Goal: Task Accomplishment & Management: Manage account settings

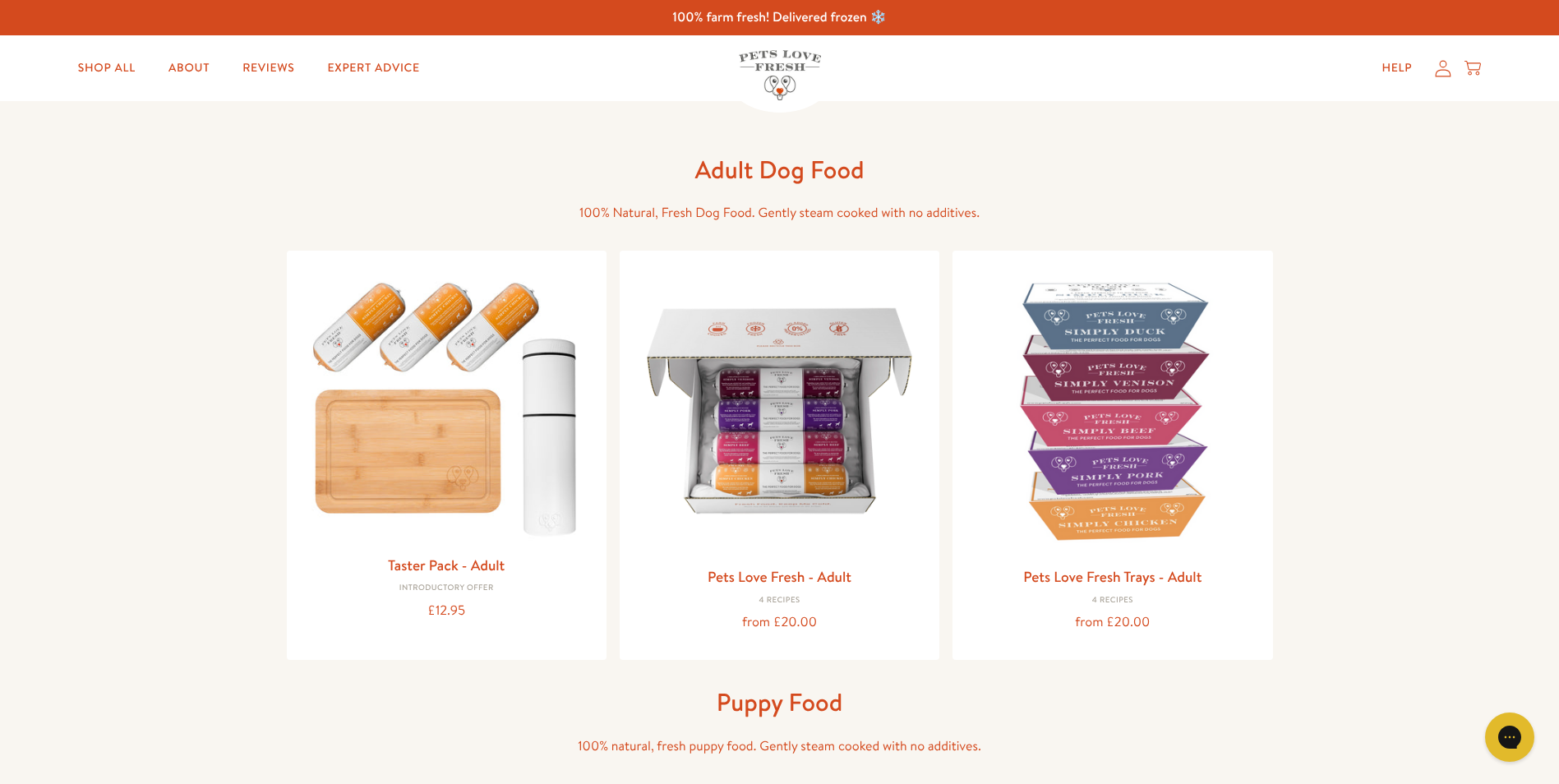
click at [1448, 74] on icon at bounding box center [1443, 69] width 16 height 17
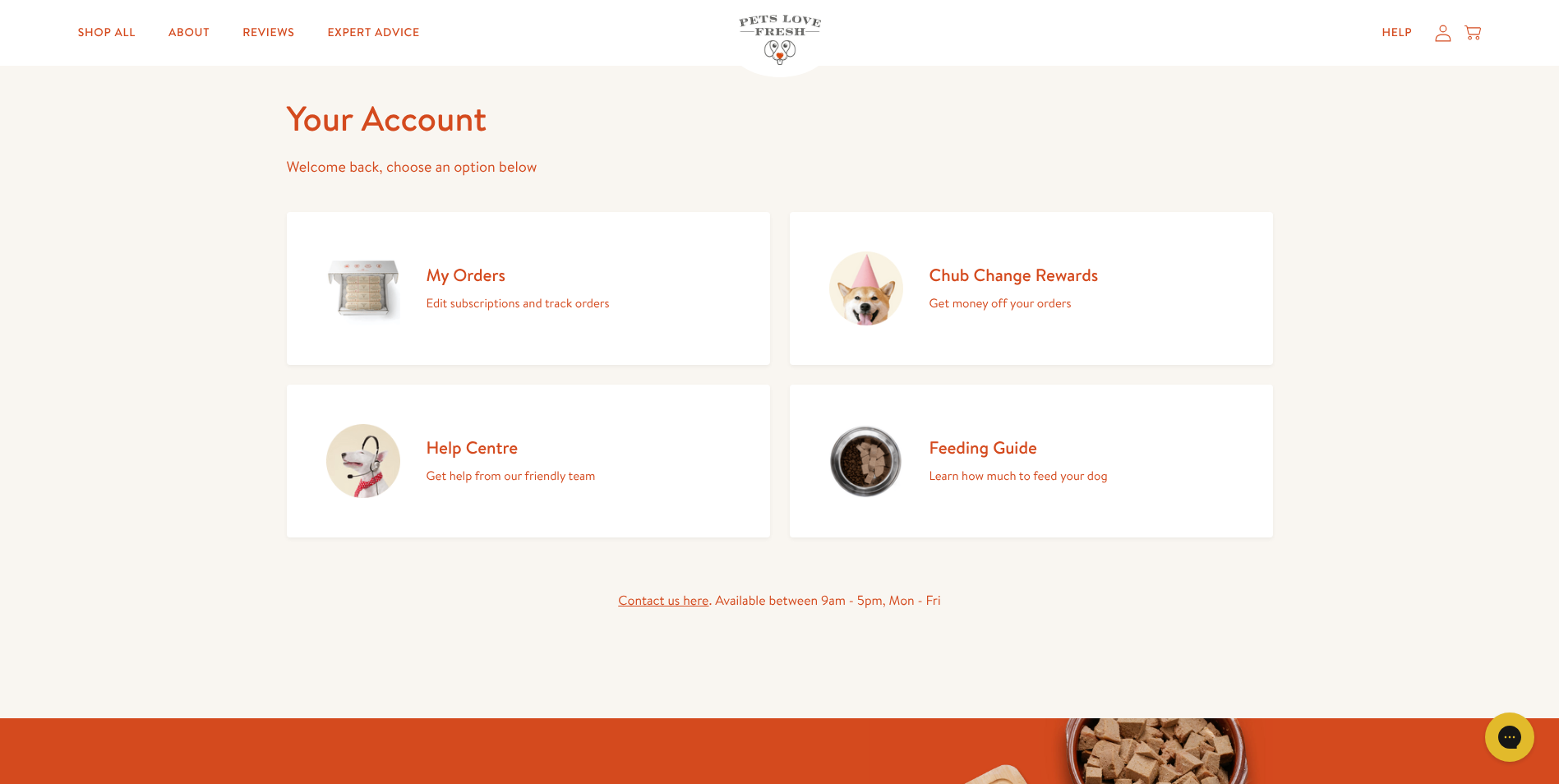
scroll to position [82, 0]
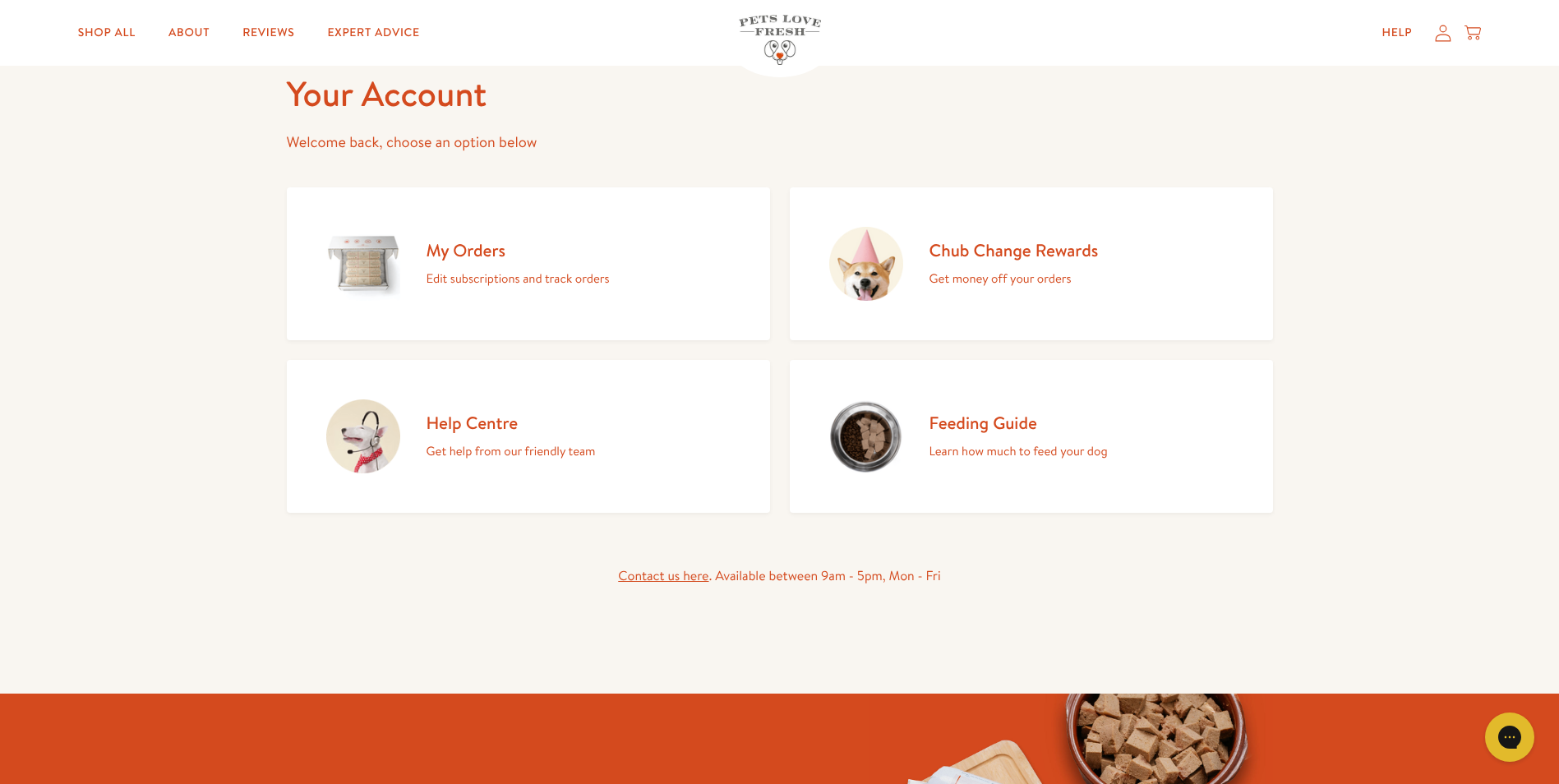
click at [447, 279] on p "Edit subscriptions and track orders" at bounding box center [518, 278] width 183 height 21
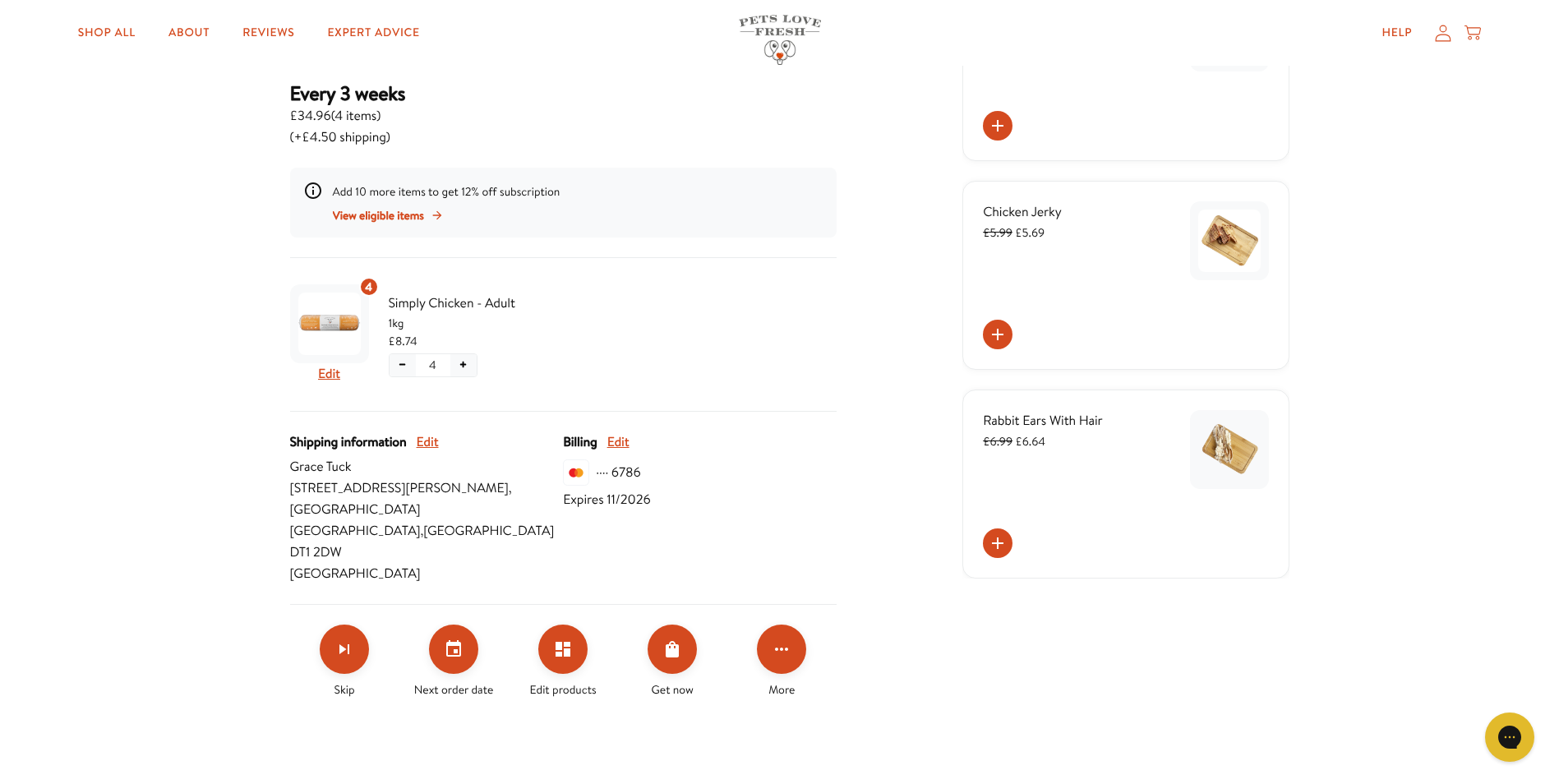
scroll to position [234, 0]
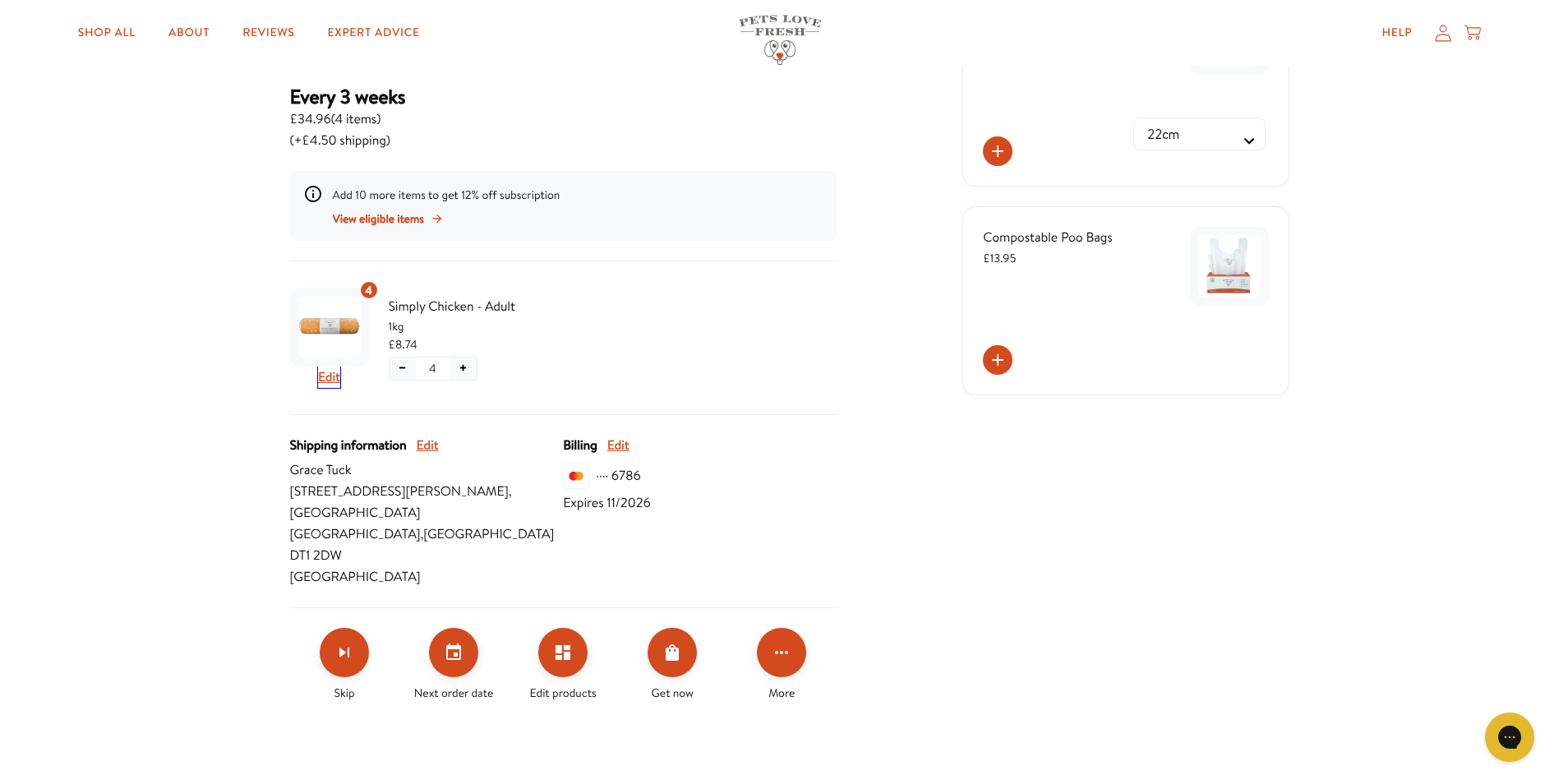
click at [331, 380] on button "Edit" at bounding box center [329, 377] width 22 height 21
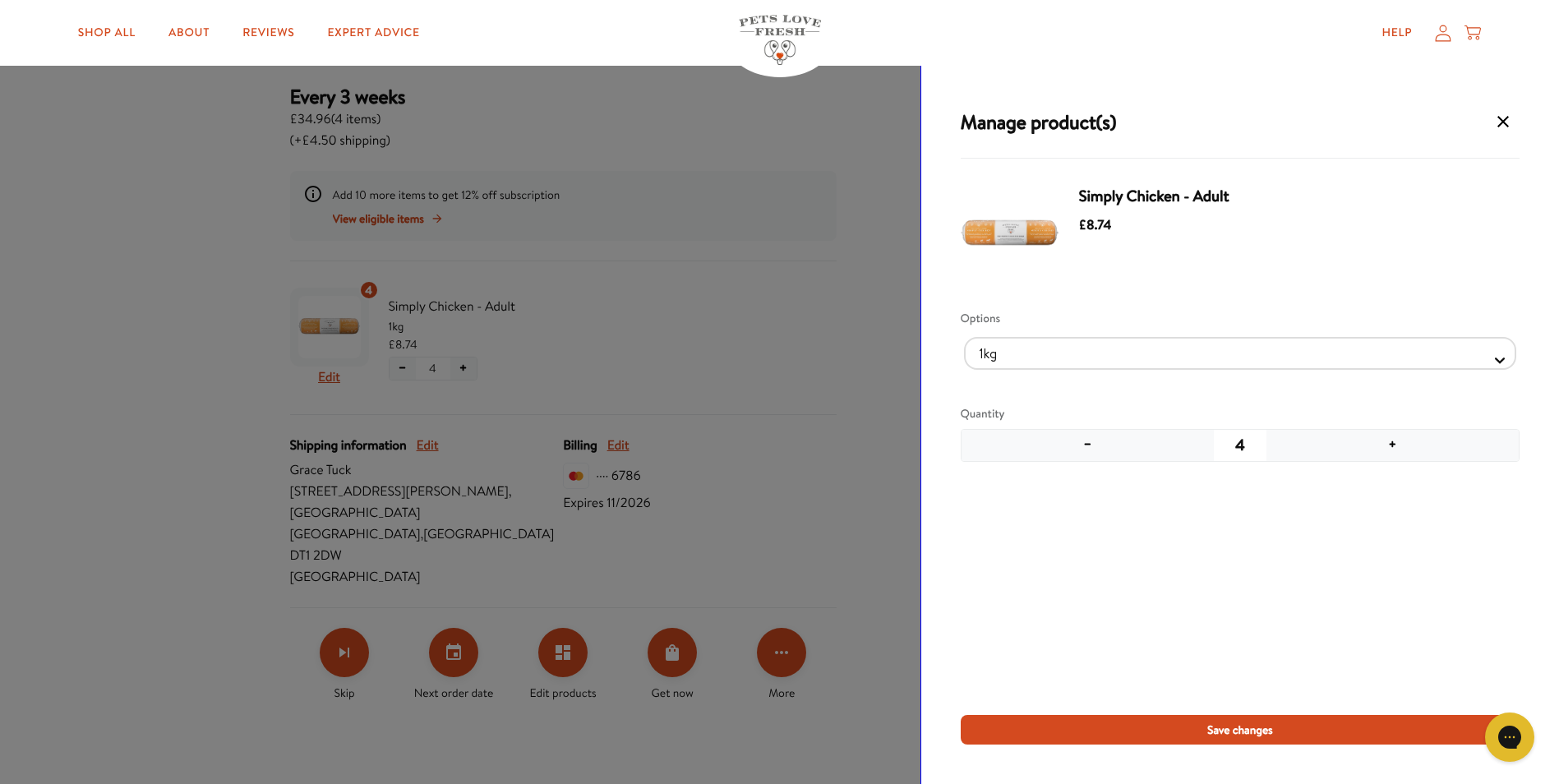
click at [1177, 198] on span "Simply Chicken - Adult" at bounding box center [1290, 196] width 421 height 23
click at [1052, 238] on img "Manage products for subscription" at bounding box center [1010, 234] width 99 height 99
click at [968, 72] on div "Manage product(s) Simply Chicken - Adult £8.74 Options 1kg 600g Quantity − 4 + …" at bounding box center [1240, 425] width 638 height 718
click at [1509, 124] on icon "Manage products for subscription" at bounding box center [1503, 122] width 20 height 20
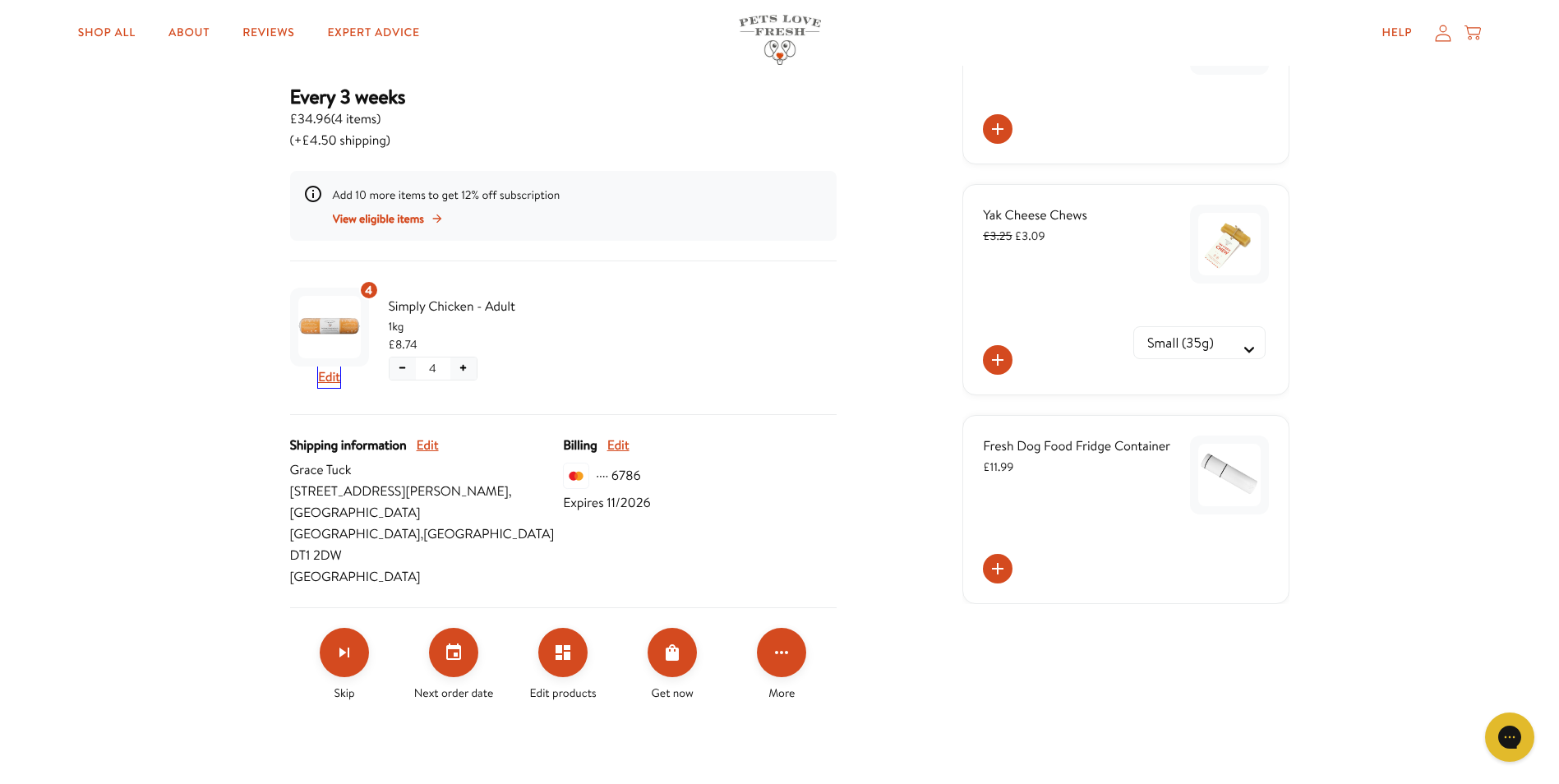
click at [326, 382] on button "Edit" at bounding box center [329, 377] width 22 height 21
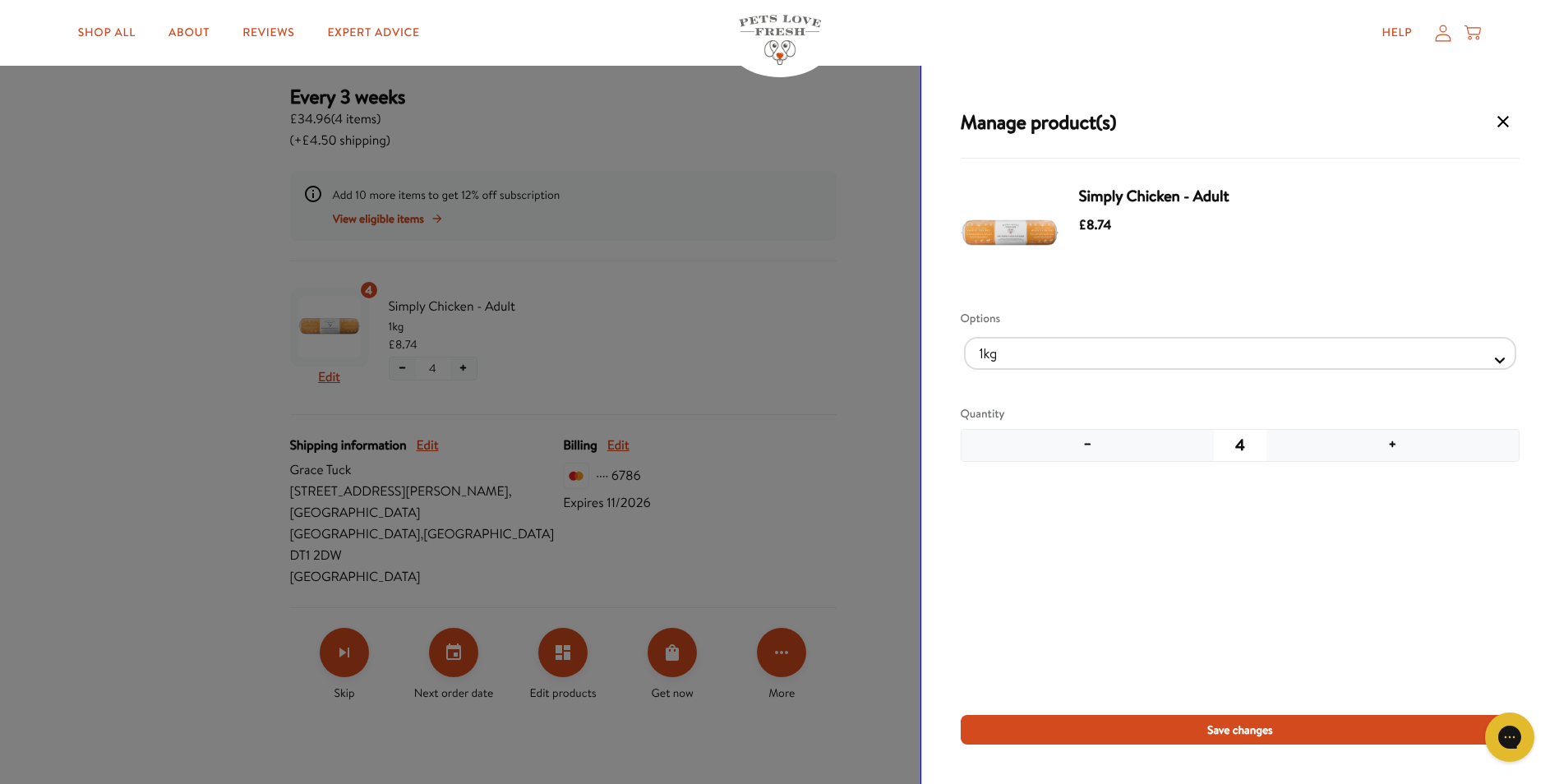
click at [1051, 223] on img "Manage products for subscription" at bounding box center [1010, 234] width 99 height 99
click at [1122, 181] on div "Simply Chicken - Adult £8.74" at bounding box center [1240, 234] width 559 height 112
click at [1180, 208] on div "Simply Chicken - Adult £8.74" at bounding box center [1290, 234] width 421 height 99
click at [1041, 125] on h3 "Manage product(s)" at bounding box center [1038, 122] width 156 height 25
click at [1012, 224] on img "Manage products for subscription" at bounding box center [1010, 234] width 99 height 99
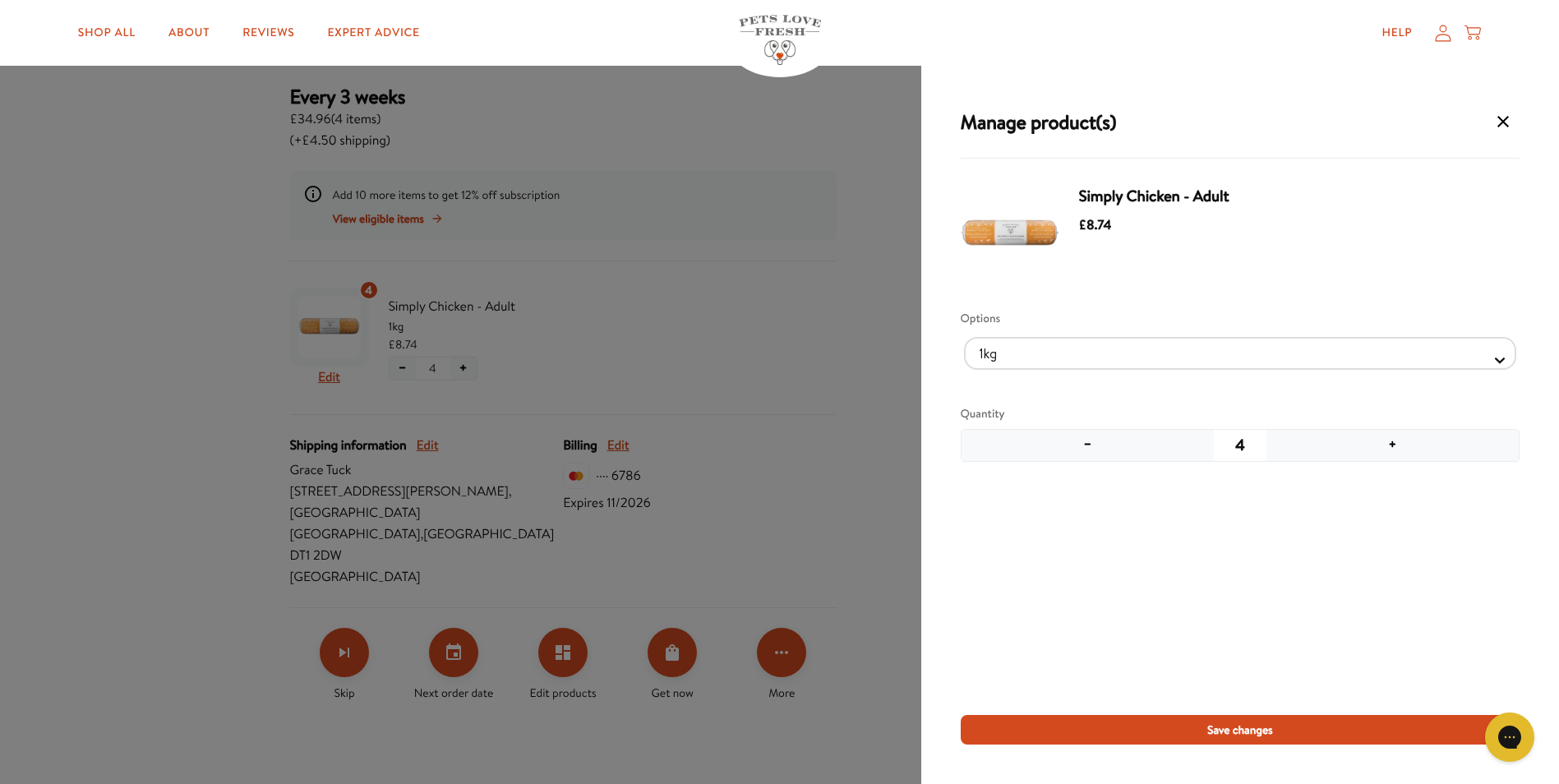
click at [1081, 450] on button "−" at bounding box center [1087, 445] width 252 height 32
click at [1081, 447] on button "−" at bounding box center [1087, 445] width 252 height 32
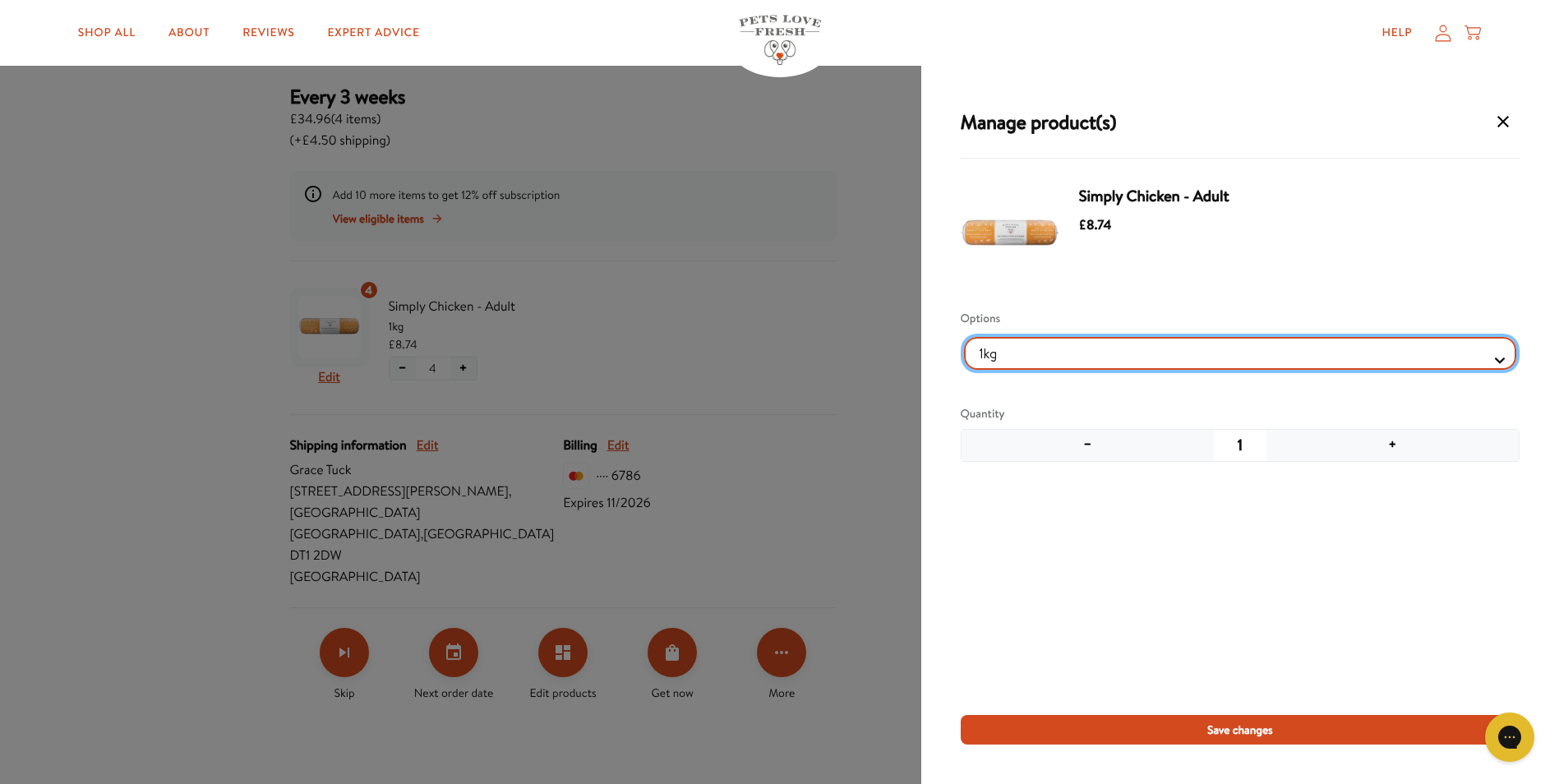
click at [1496, 359] on Selector "1kg 600g" at bounding box center [1241, 353] width 552 height 33
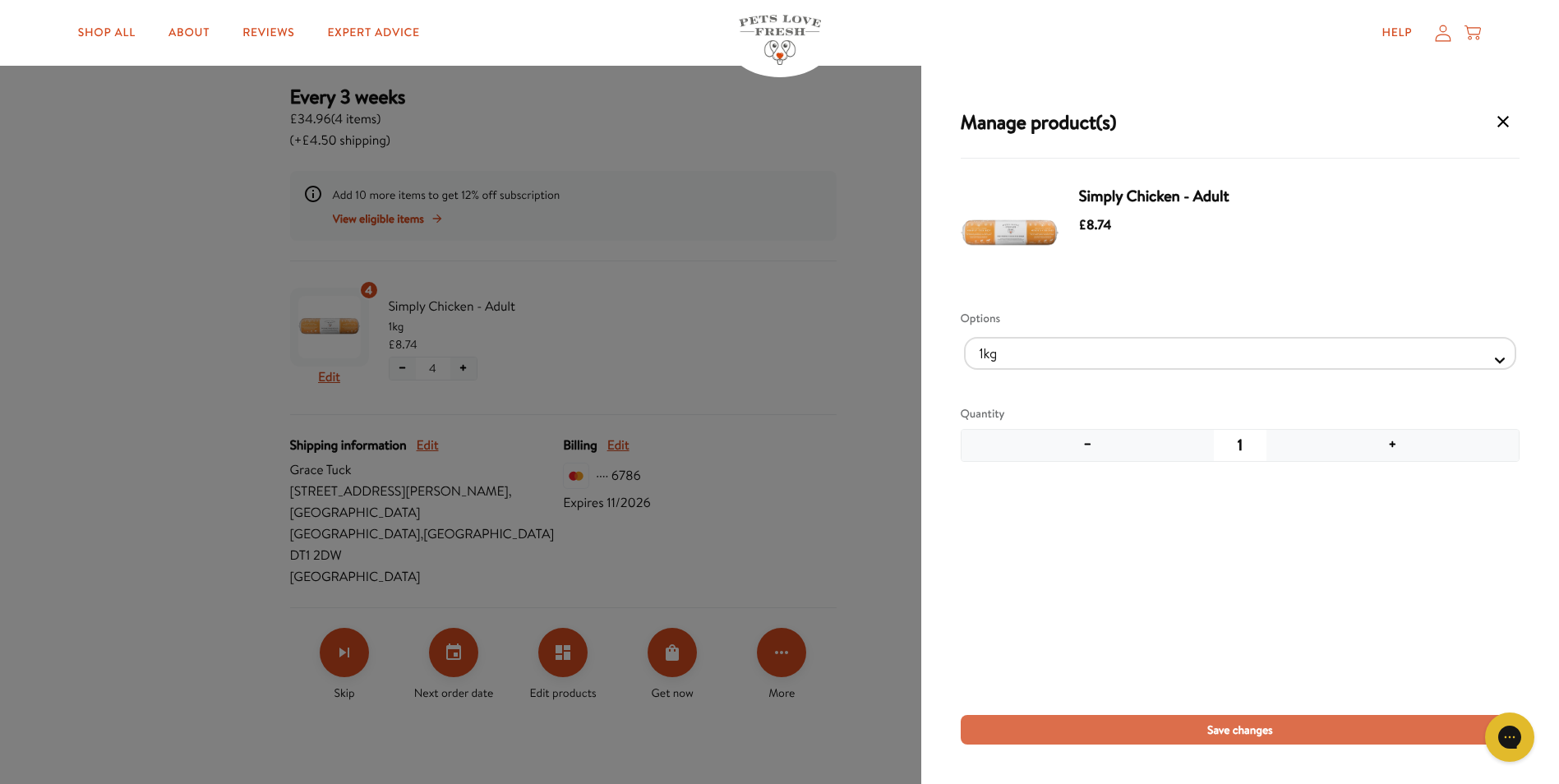
click at [1247, 723] on span "Save changes" at bounding box center [1240, 729] width 66 height 18
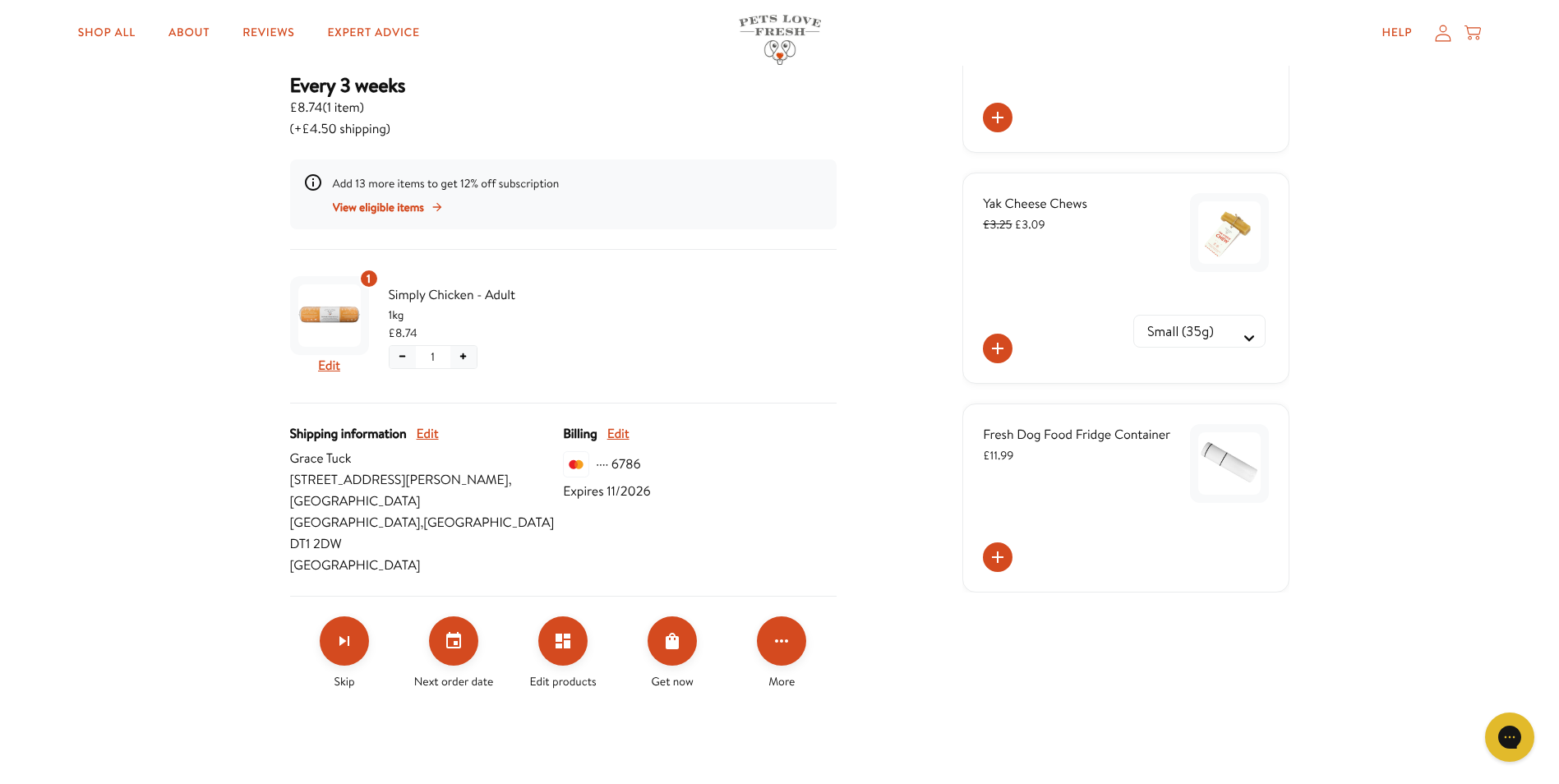
scroll to position [246, 0]
click at [467, 353] on button "+" at bounding box center [463, 356] width 26 height 22
click at [550, 615] on button "Edit products" at bounding box center [563, 639] width 49 height 49
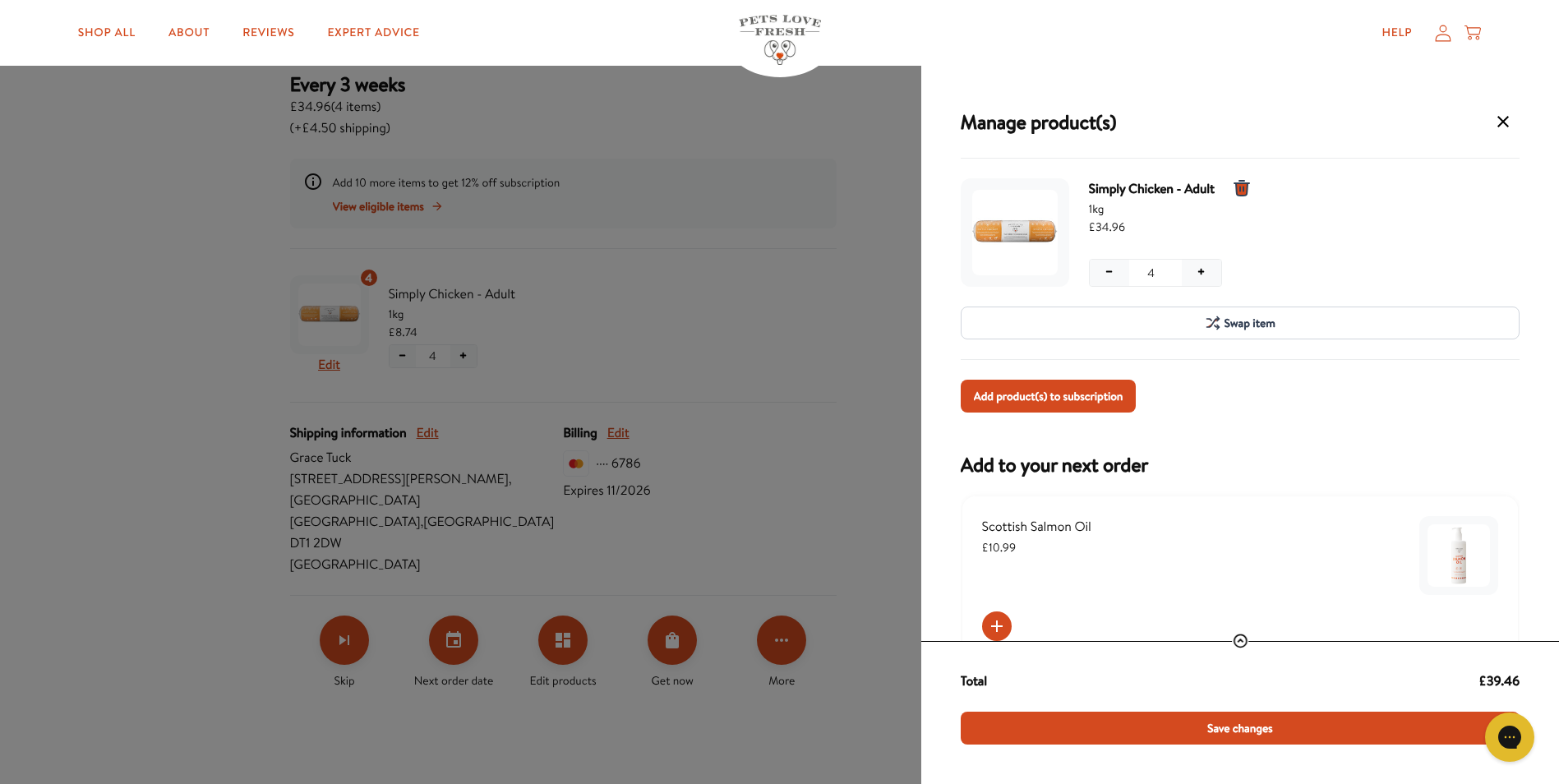
click at [1246, 188] on icon "4 units for Simply Chicken - Adult, 1kg" at bounding box center [1242, 188] width 14 height 14
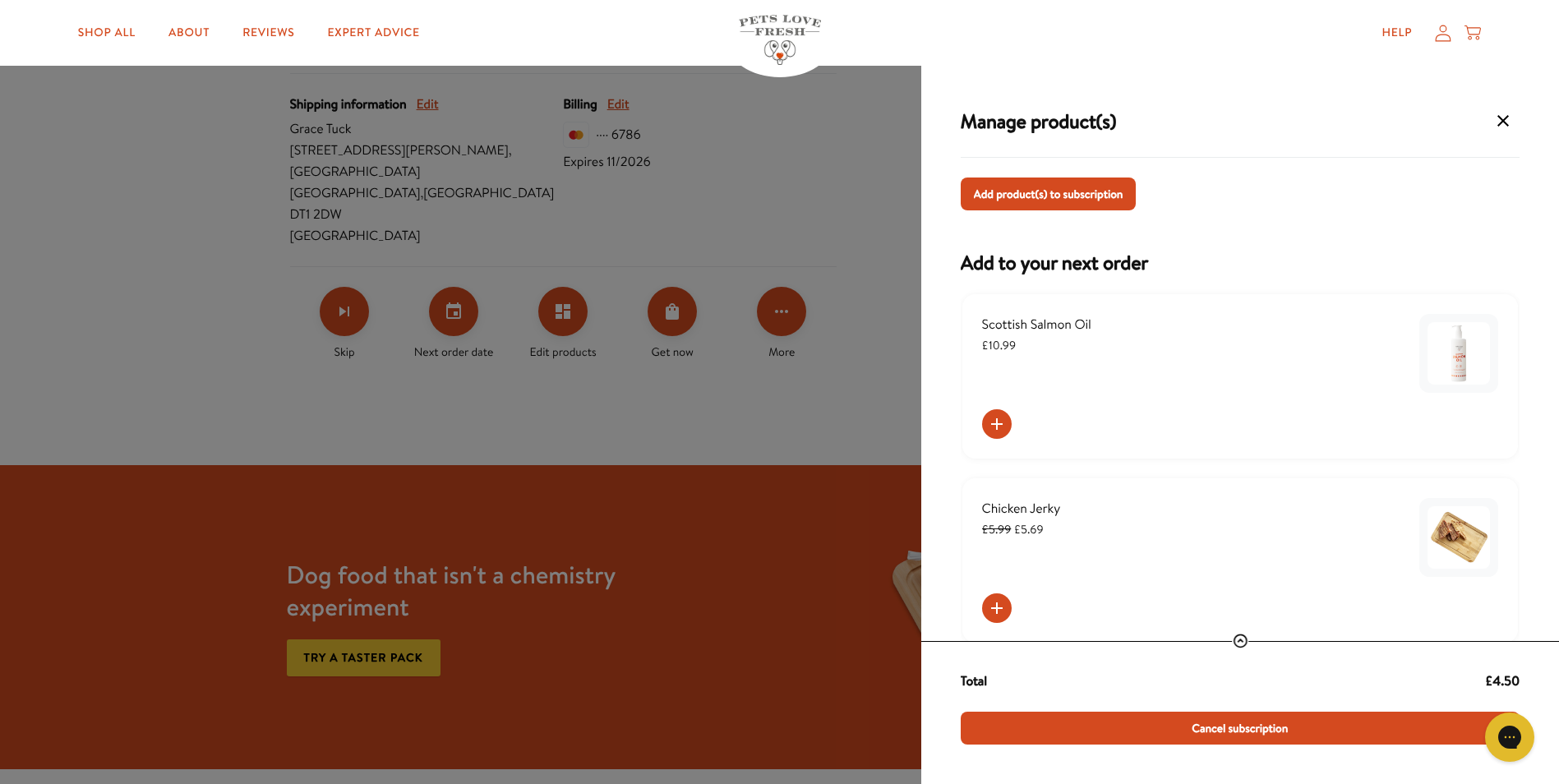
scroll to position [0, 0]
click at [1503, 124] on icon "Manage products for subscription" at bounding box center [1503, 122] width 20 height 20
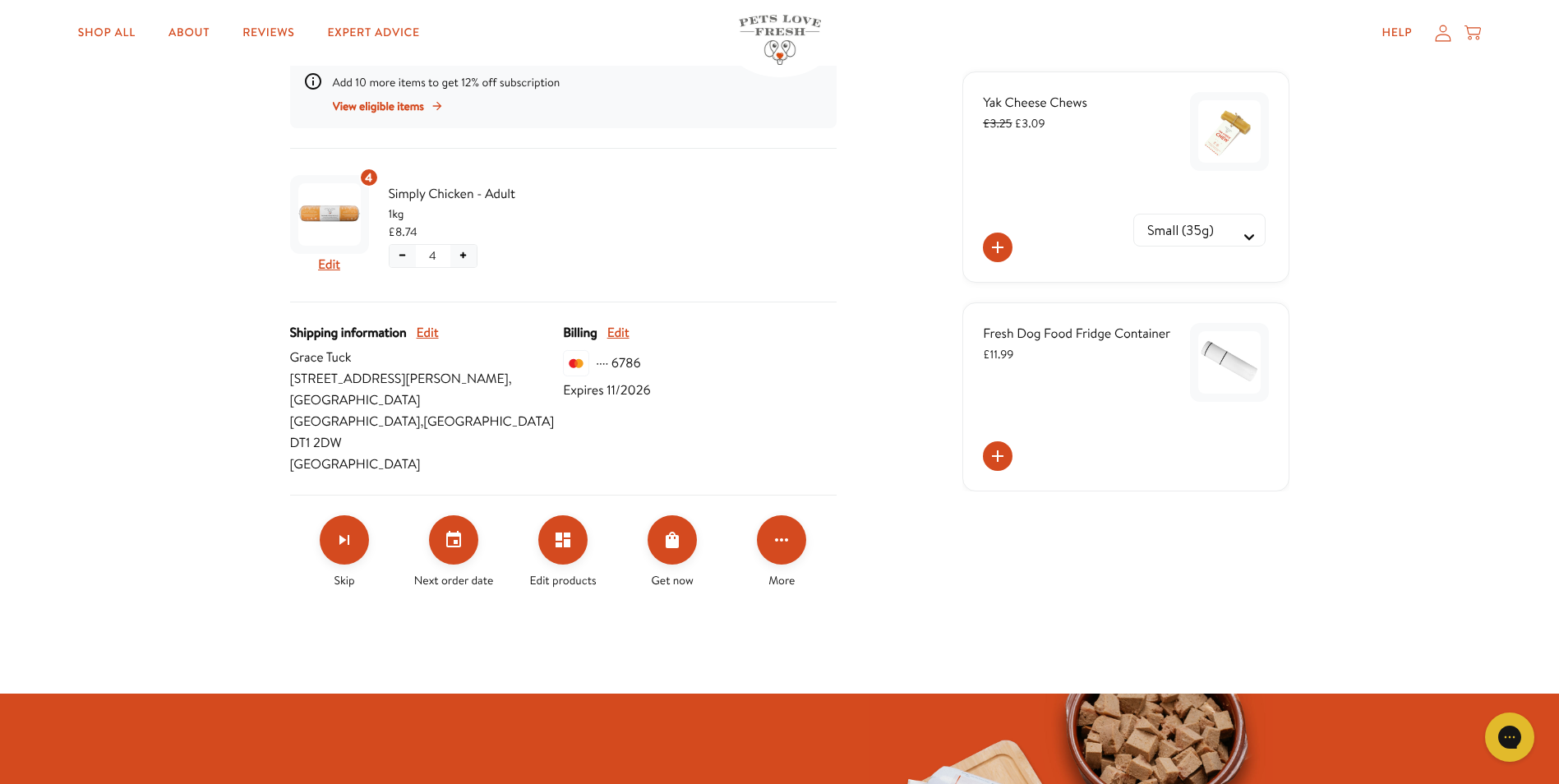
scroll to position [329, 0]
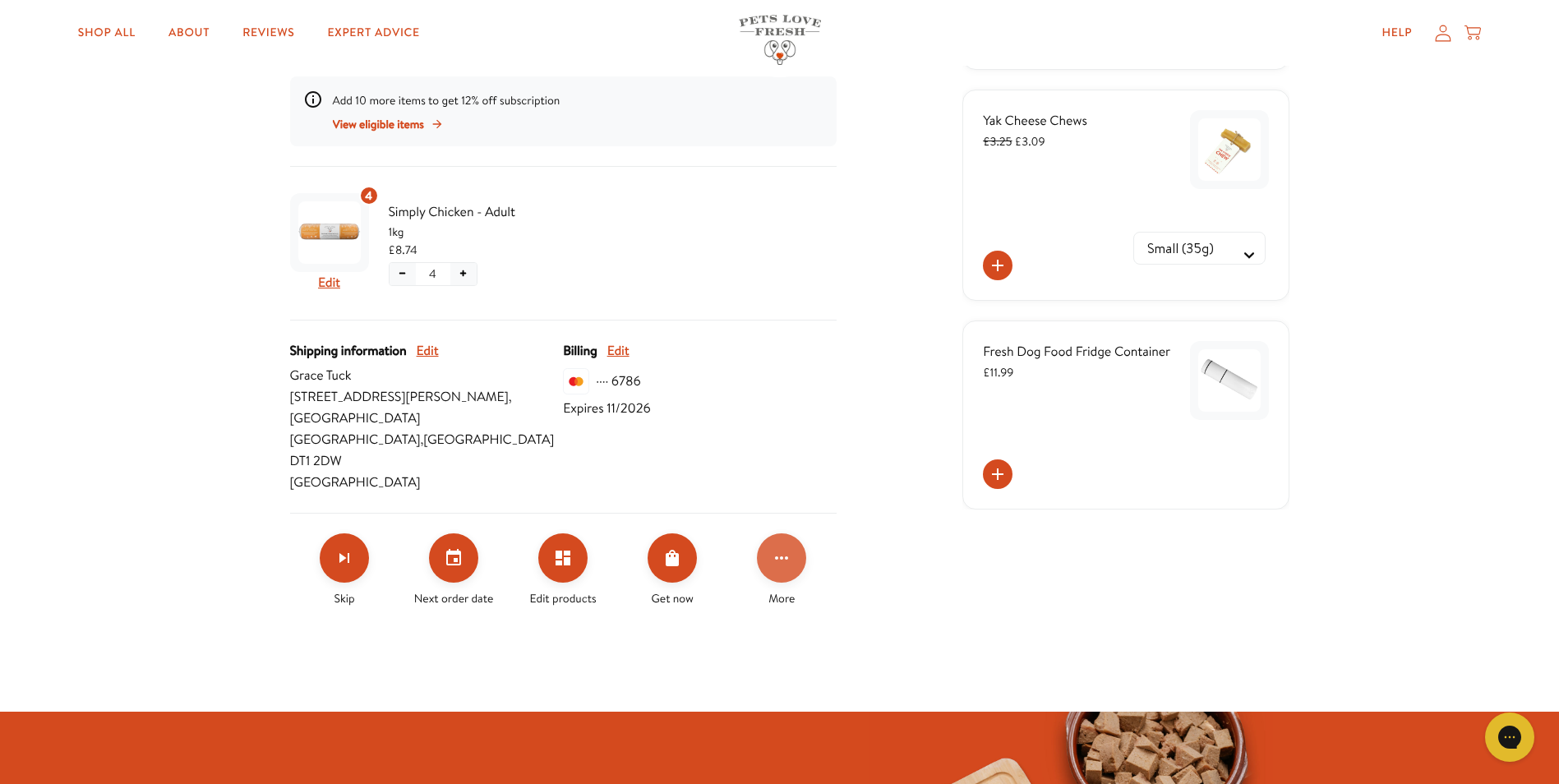
click at [785, 548] on icon "Click for more options" at bounding box center [781, 558] width 20 height 20
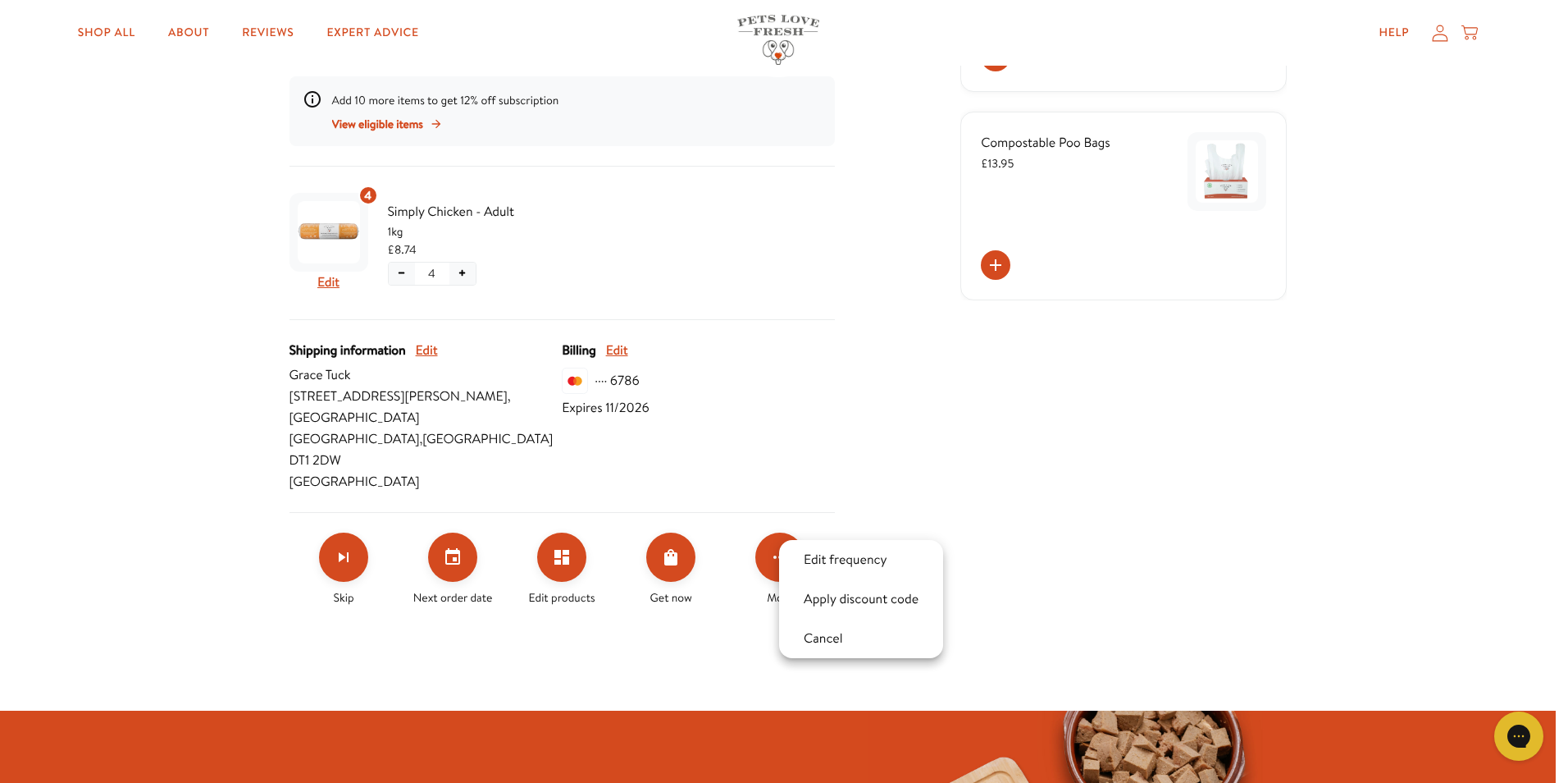
click at [930, 409] on div at bounding box center [784, 392] width 1568 height 783
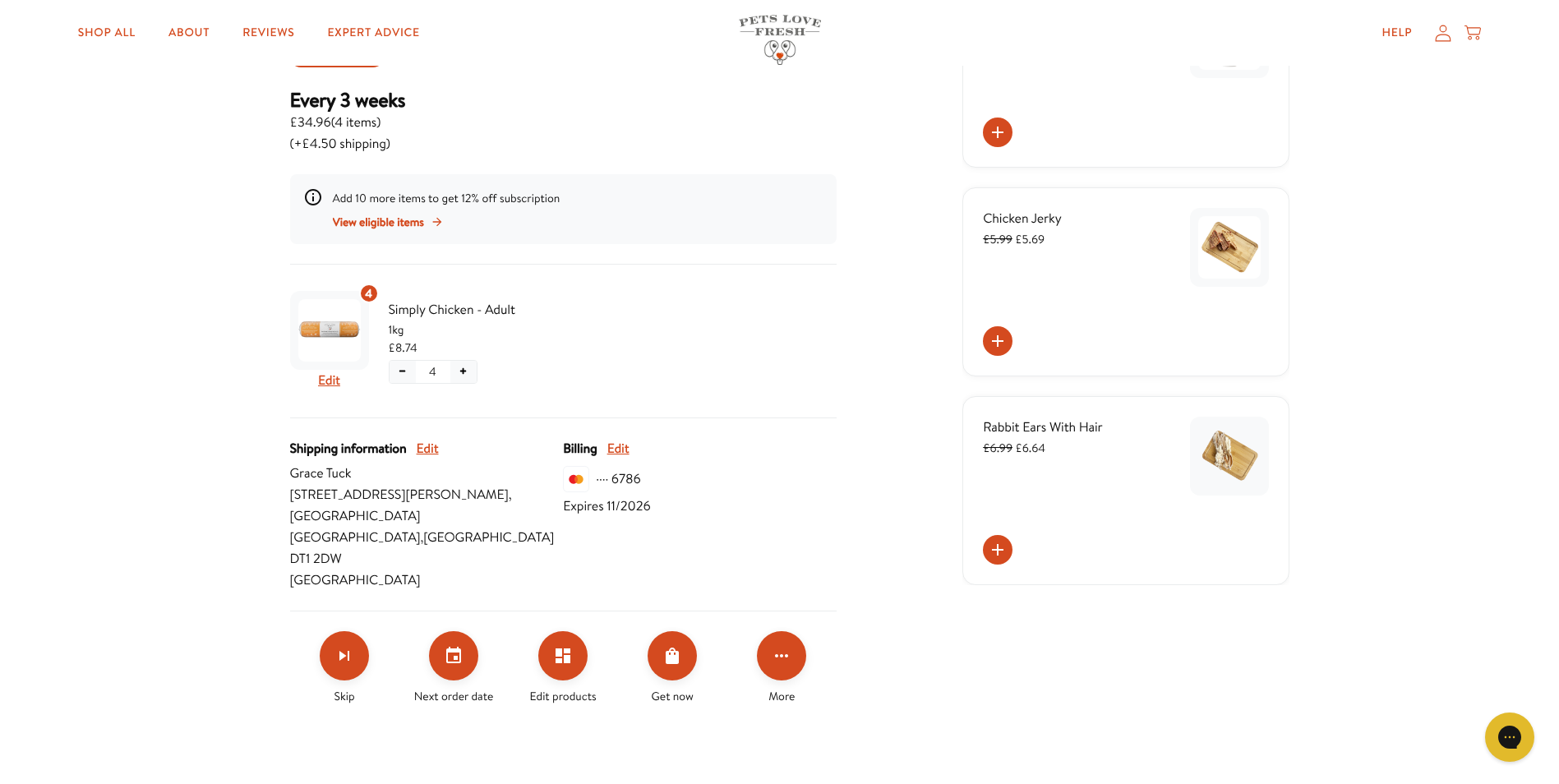
scroll to position [246, 0]
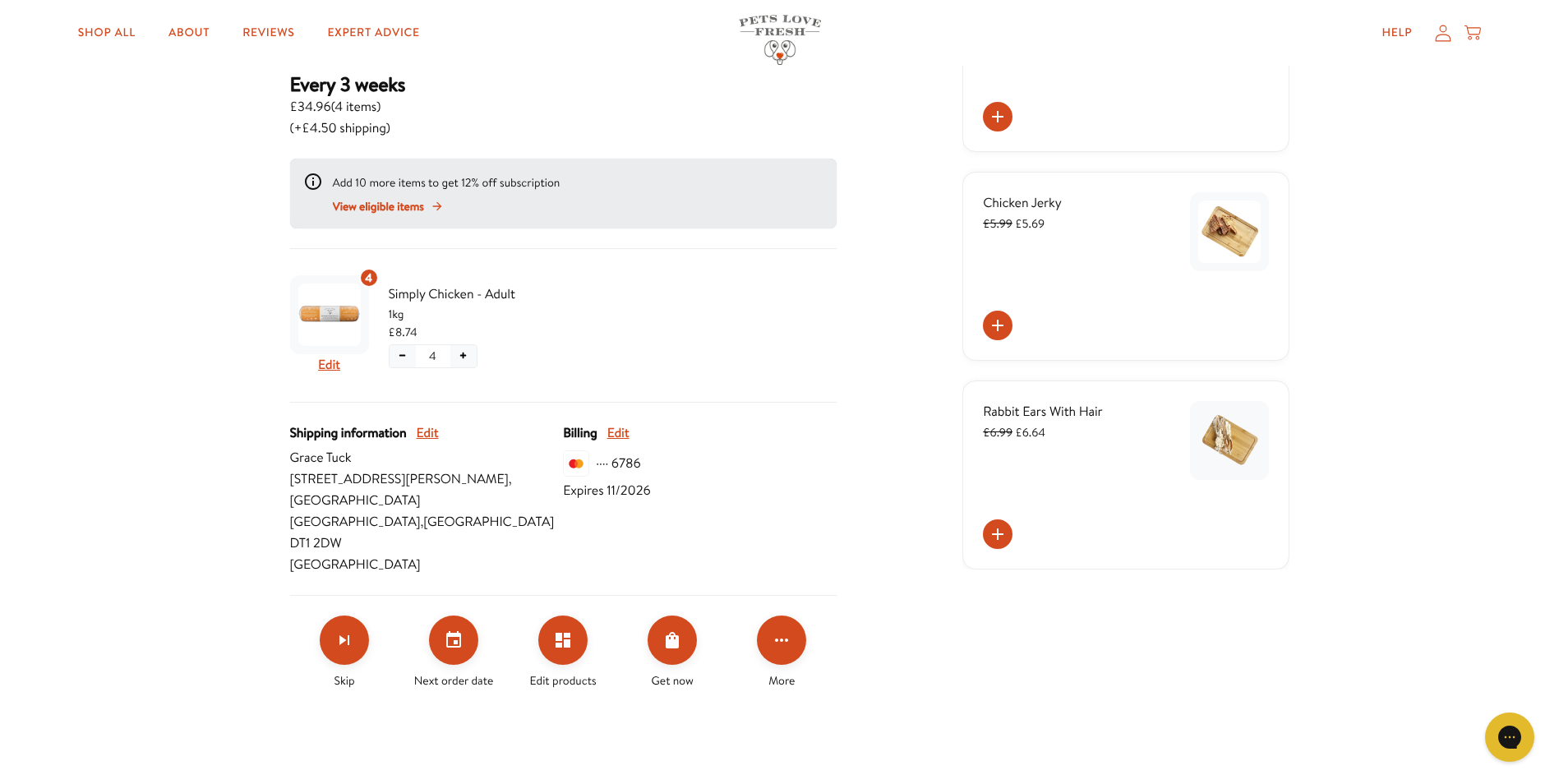
click at [355, 208] on span "View eligible items" at bounding box center [378, 206] width 91 height 18
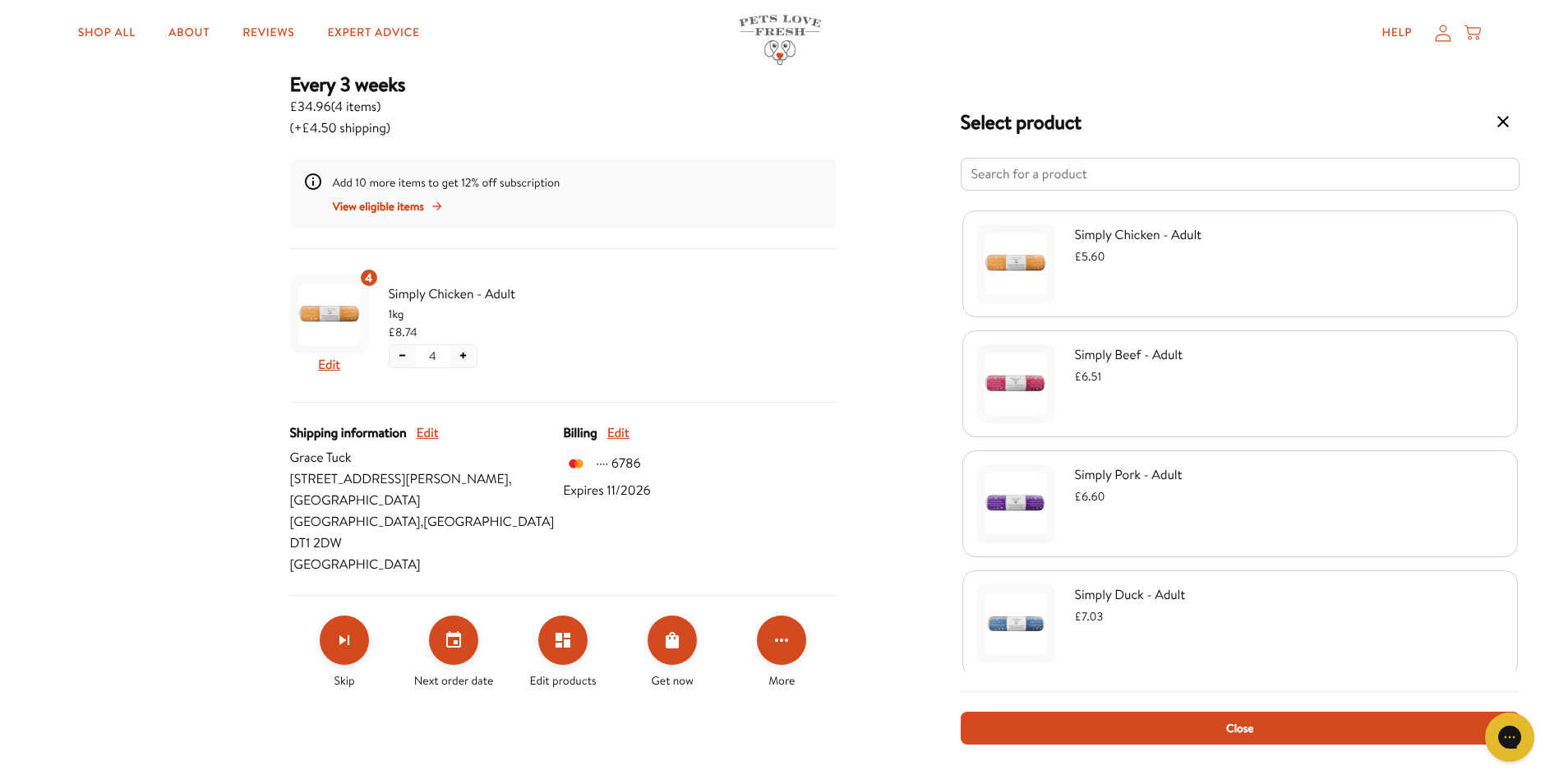
click at [1007, 400] on img "Select product" at bounding box center [1015, 383] width 62 height 62
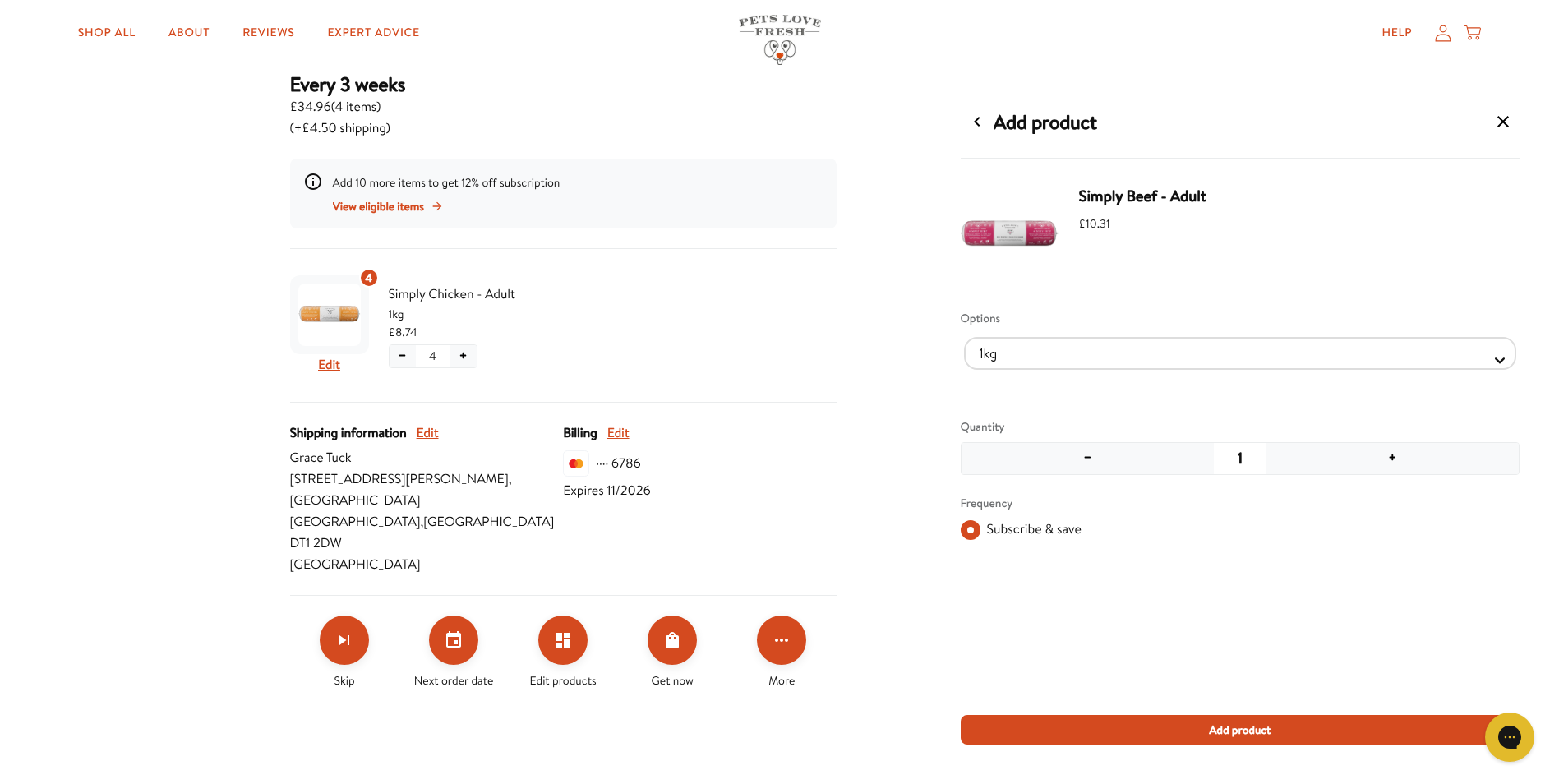
click at [1394, 461] on button "+" at bounding box center [1392, 458] width 252 height 32
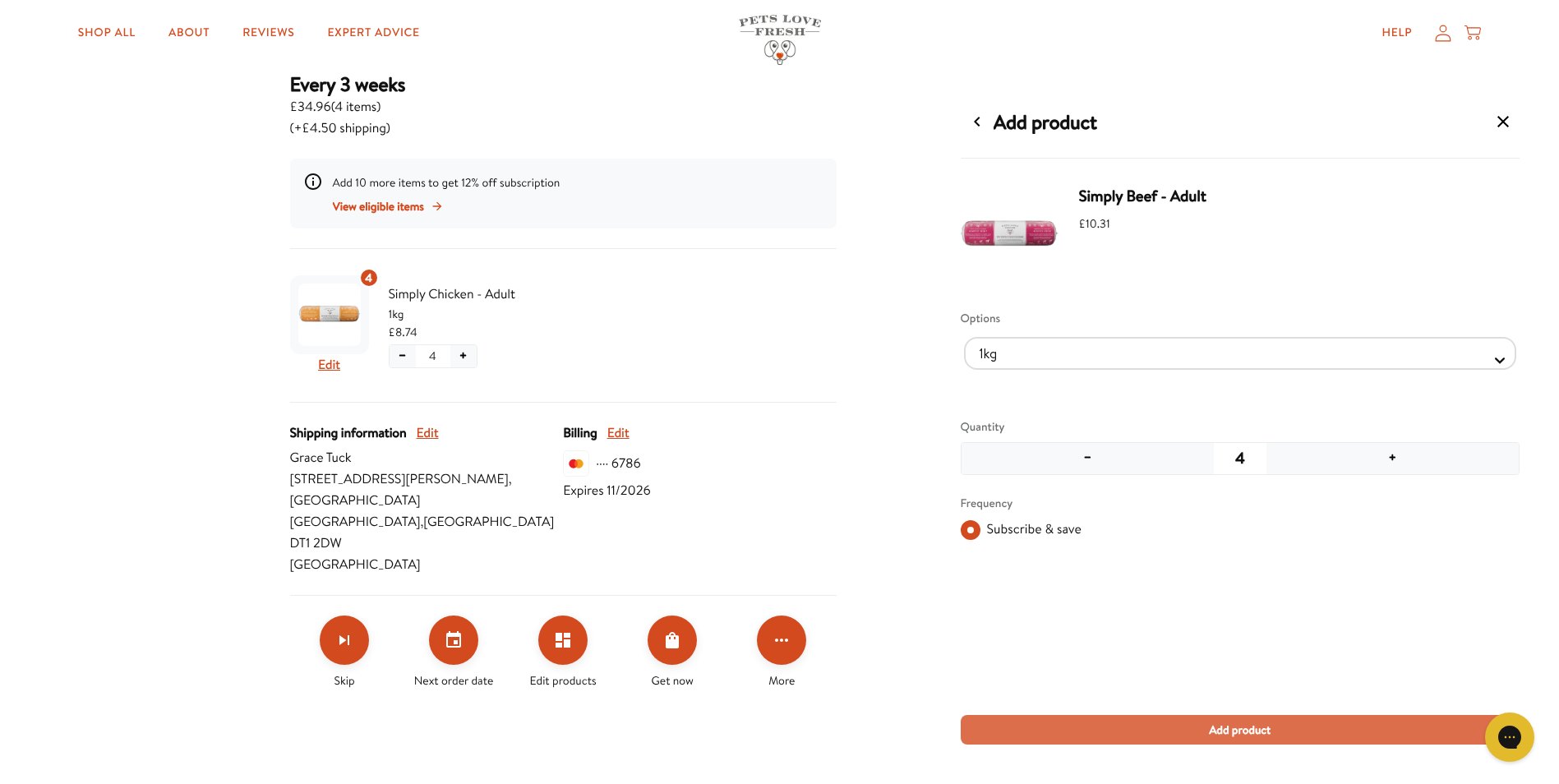
click at [1291, 737] on button "Add product" at bounding box center [1240, 729] width 559 height 30
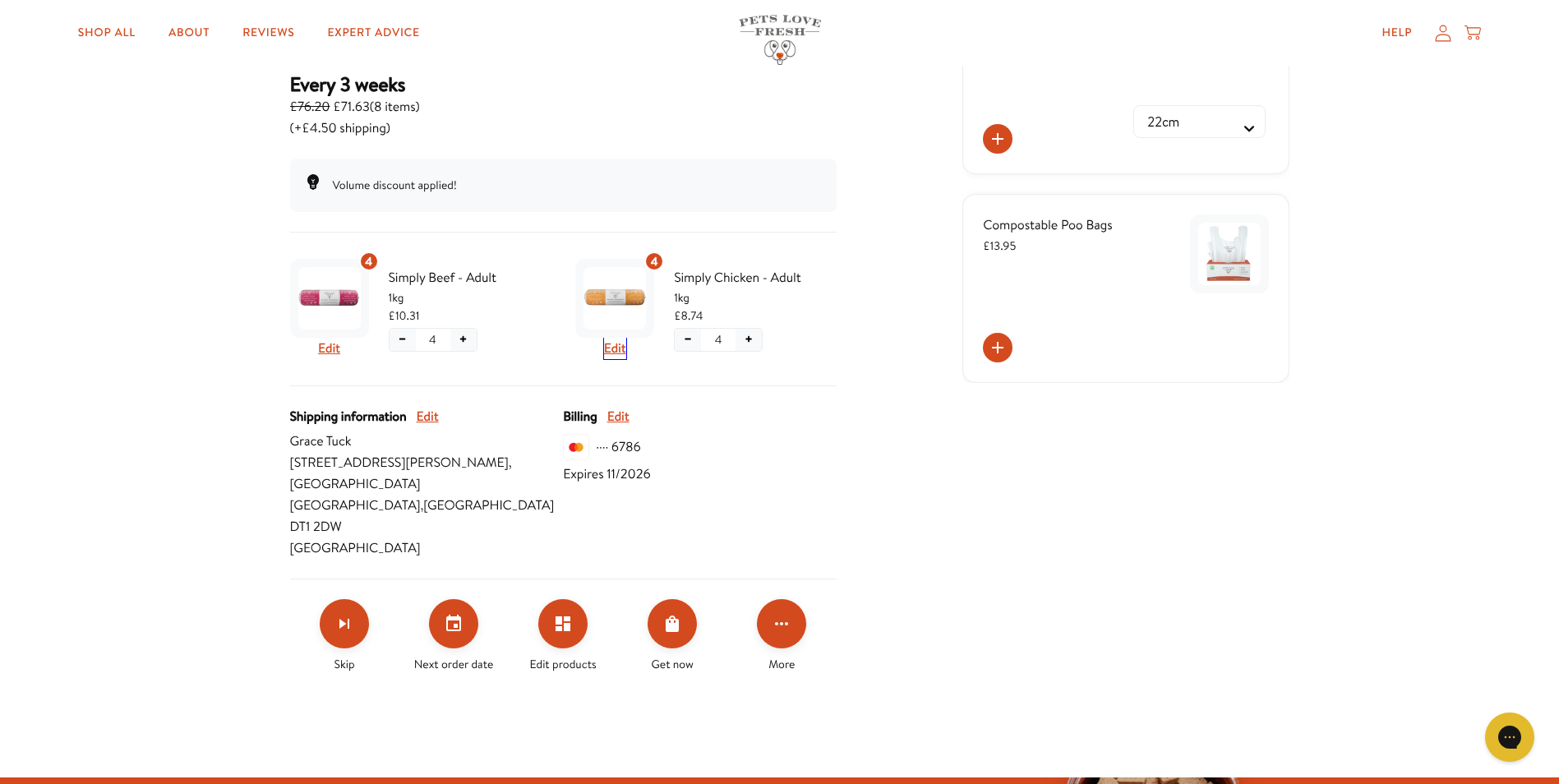
click at [606, 351] on button "Edit" at bounding box center [615, 348] width 22 height 21
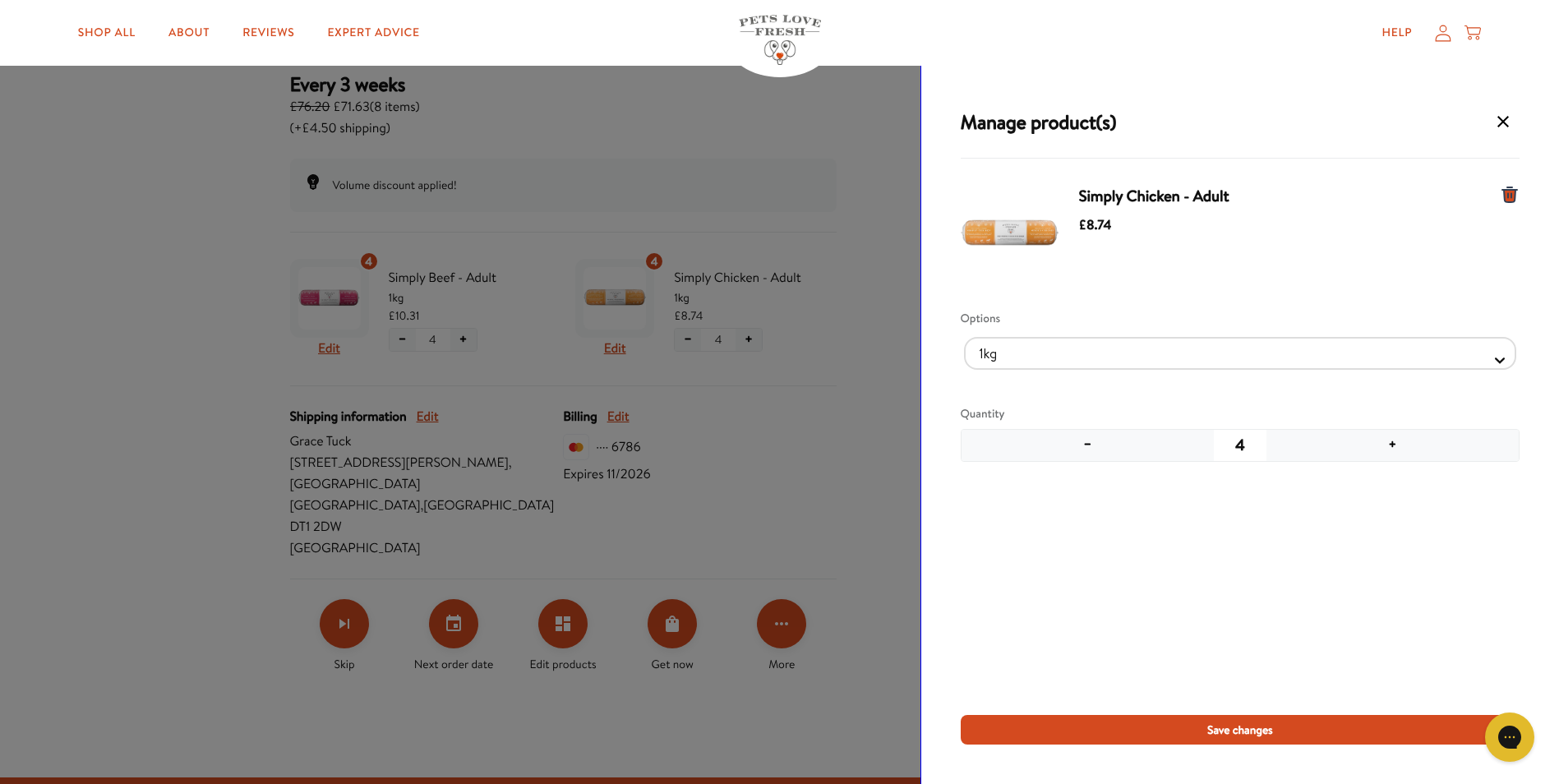
click at [1508, 196] on icon "Manage products for subscription" at bounding box center [1509, 194] width 14 height 14
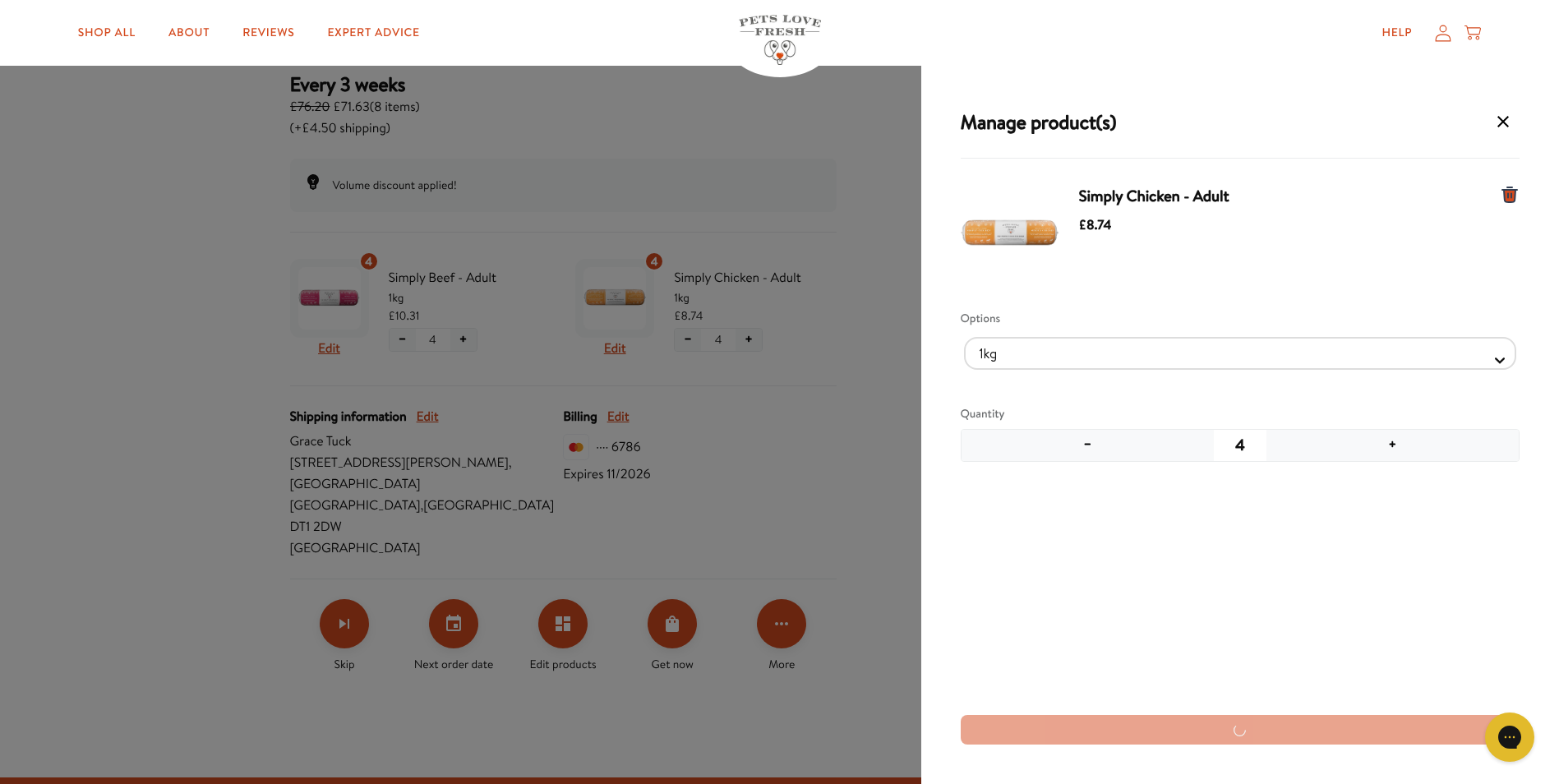
click at [1086, 443] on button "−" at bounding box center [1087, 445] width 252 height 32
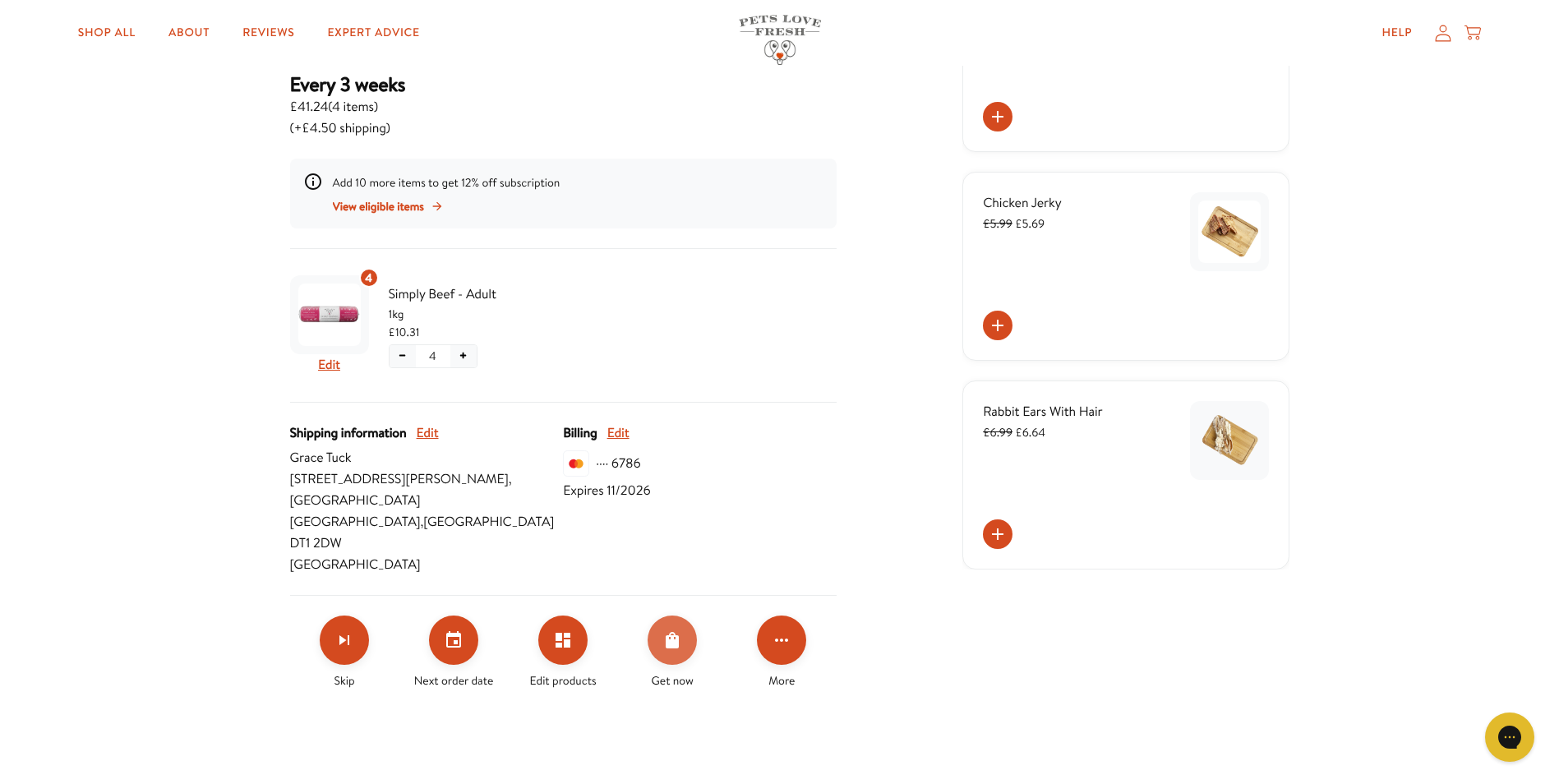
click at [671, 632] on icon "Order Now" at bounding box center [672, 639] width 13 height 16
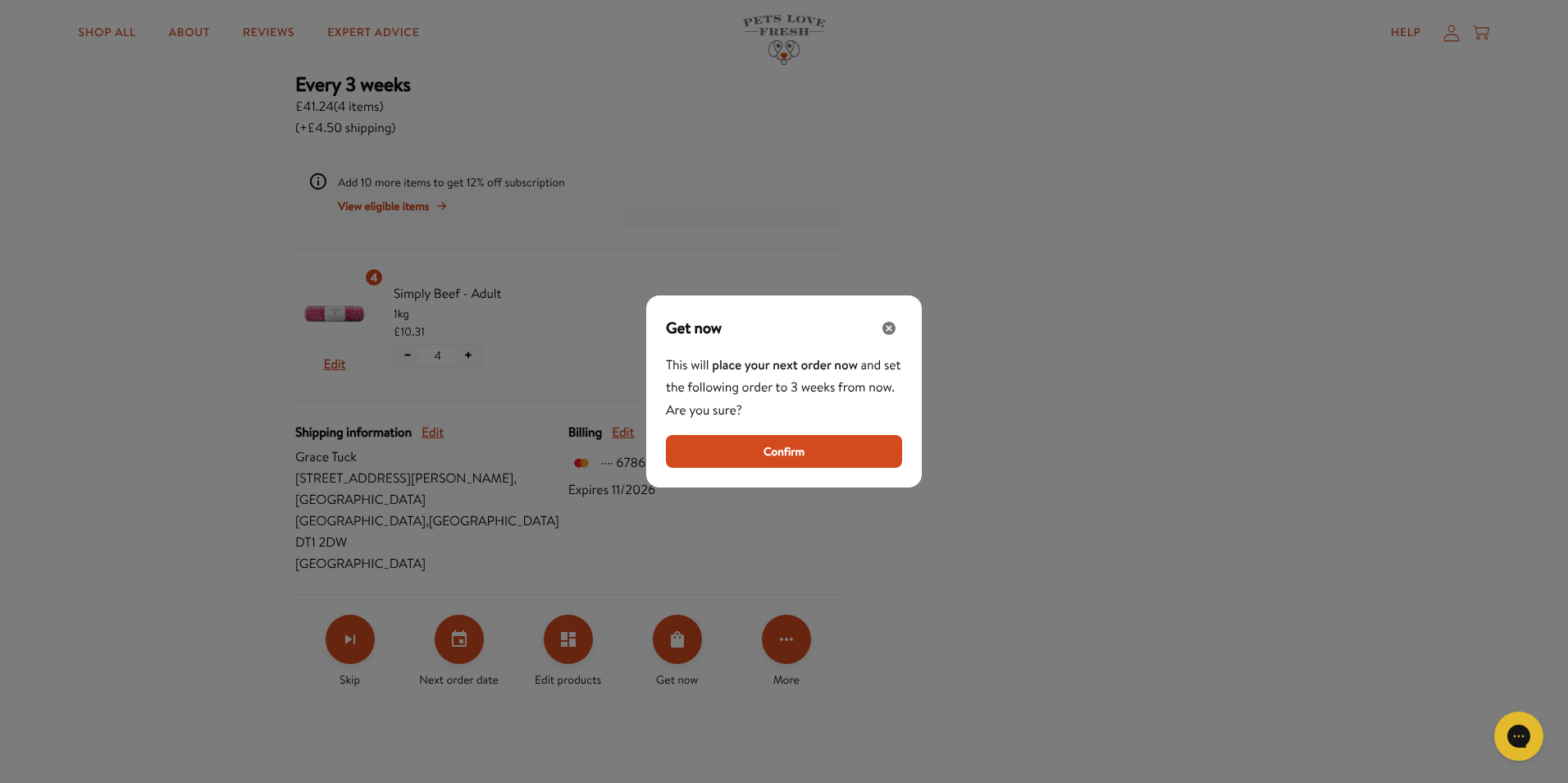
click at [727, 459] on button "Confirm" at bounding box center [784, 451] width 236 height 33
